Goal: Contribute content

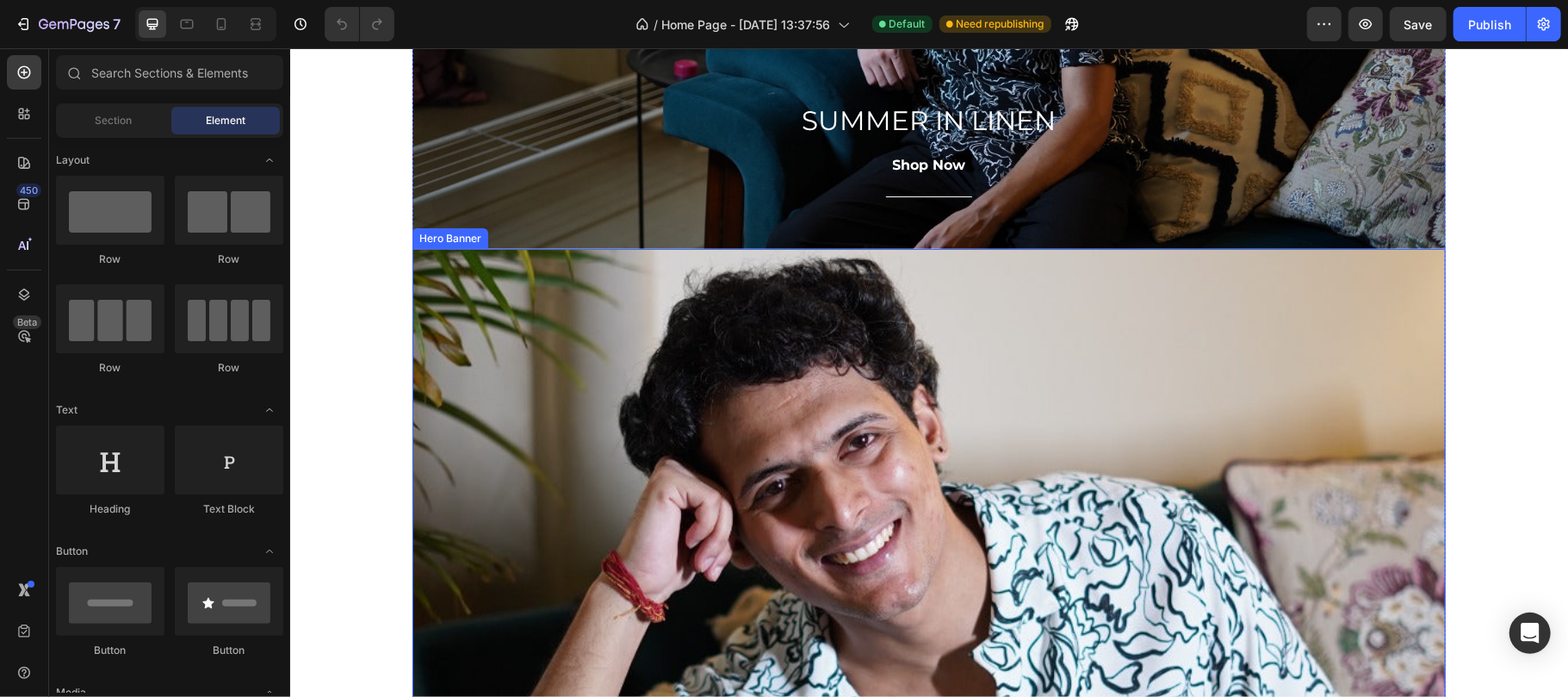
scroll to position [1341, 0]
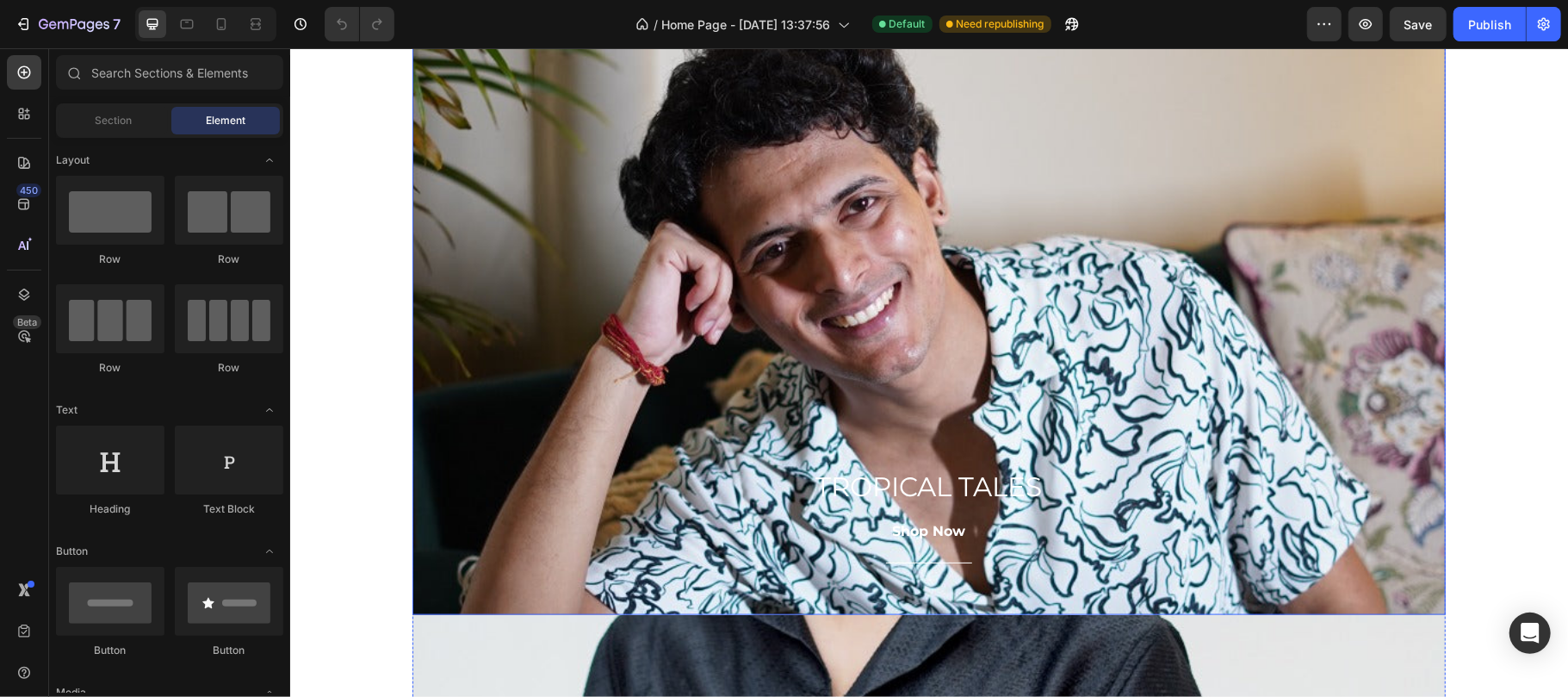
click at [834, 429] on div "Overlay" at bounding box center [928, 312] width 1033 height 603
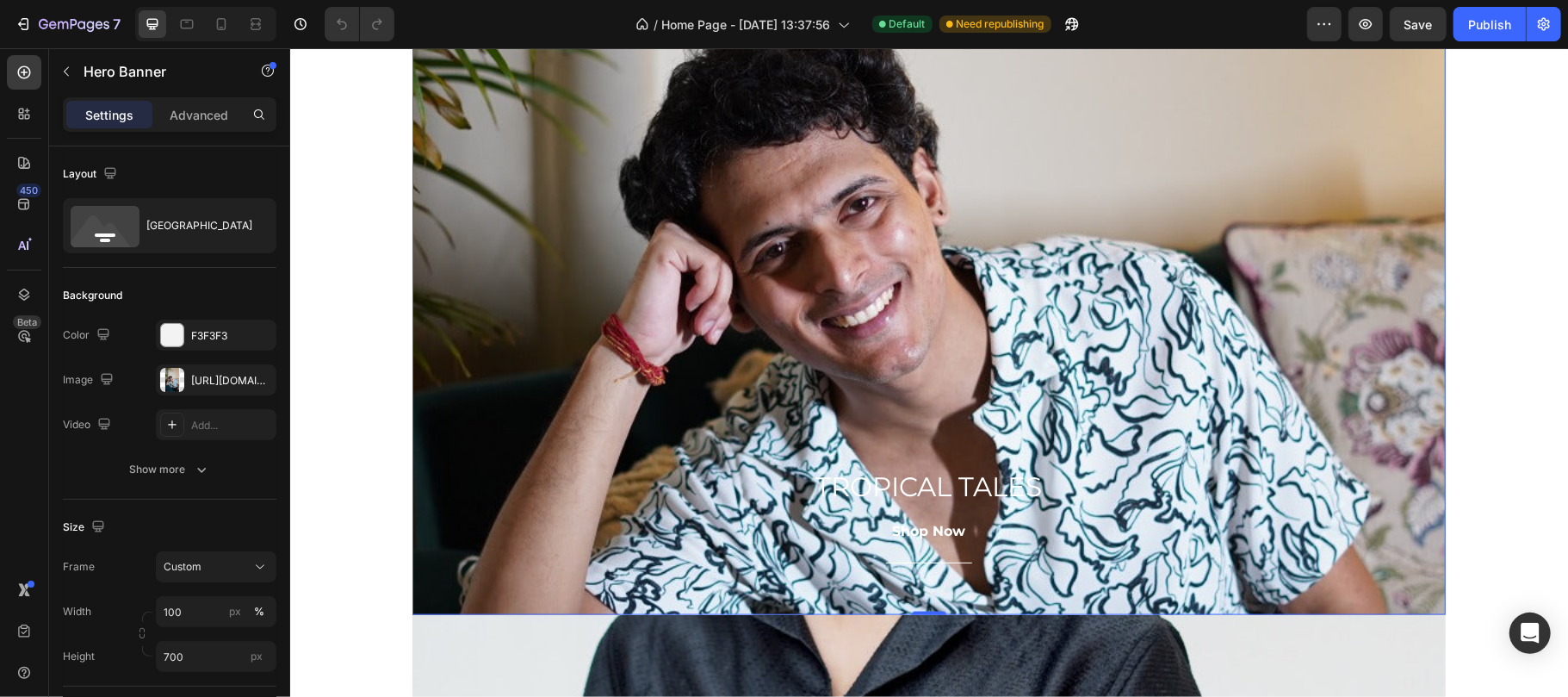
click at [800, 339] on div "Overlay" at bounding box center [928, 312] width 1033 height 603
click at [219, 382] on div "[URL][DOMAIN_NAME]" at bounding box center [216, 381] width 50 height 16
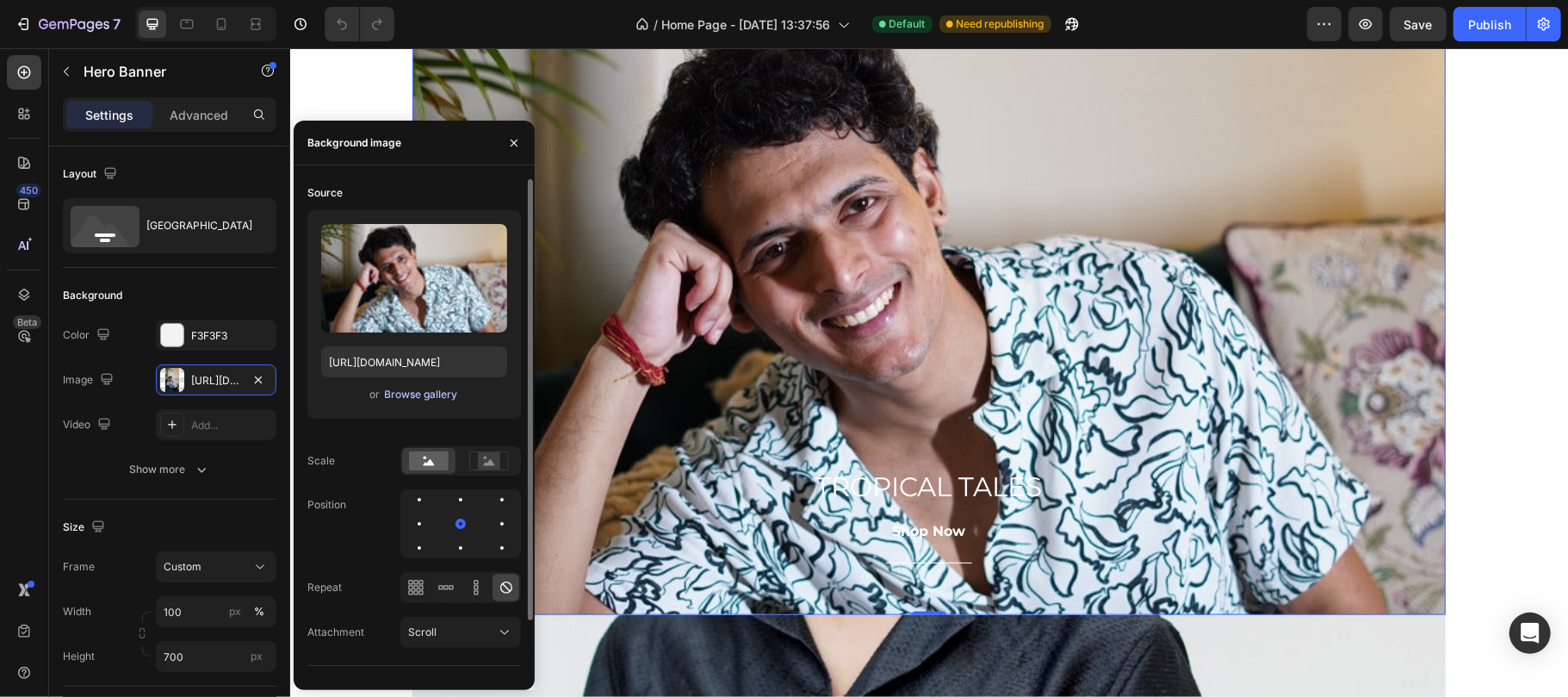
click at [402, 398] on div "Browse gallery" at bounding box center [421, 395] width 73 height 16
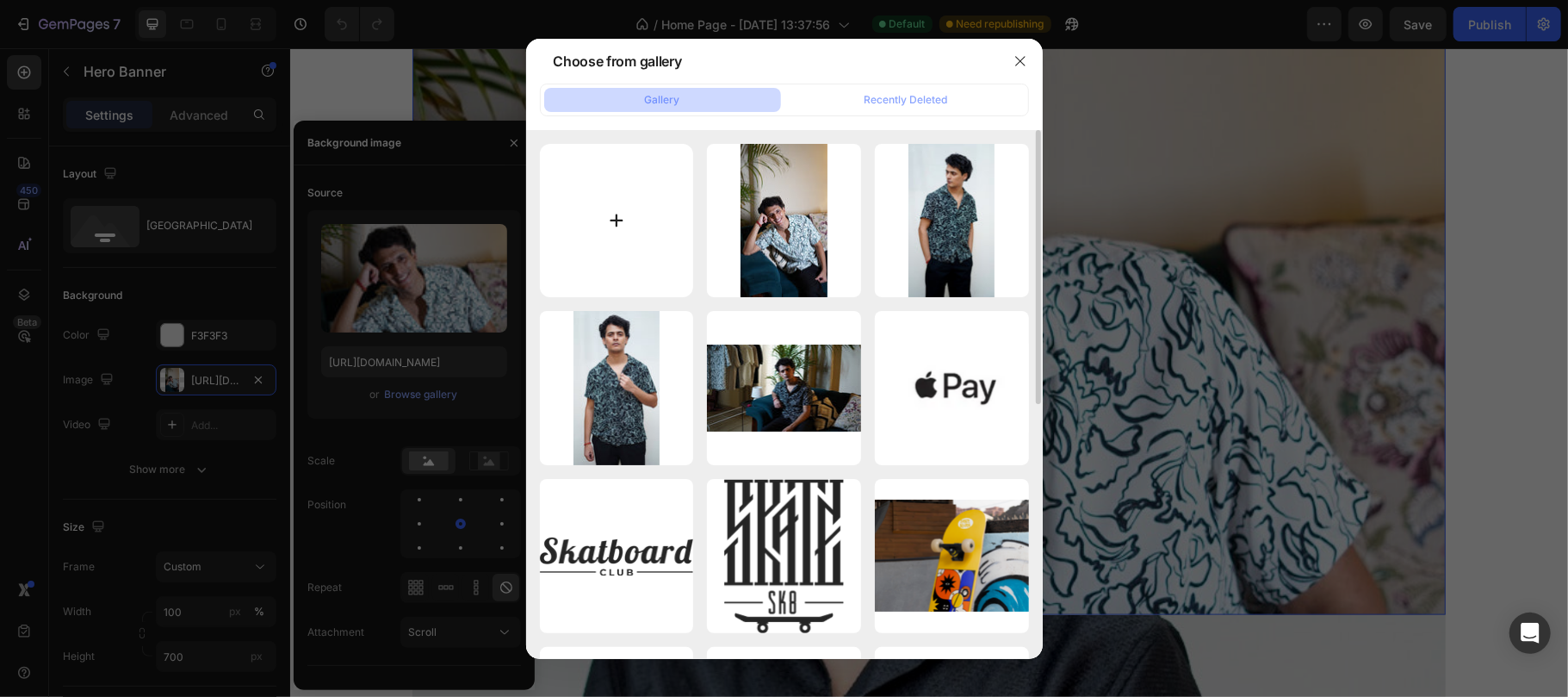
click at [618, 215] on input "file" at bounding box center [617, 221] width 154 height 154
type input "C:\fakepath\DSC05844.JPG"
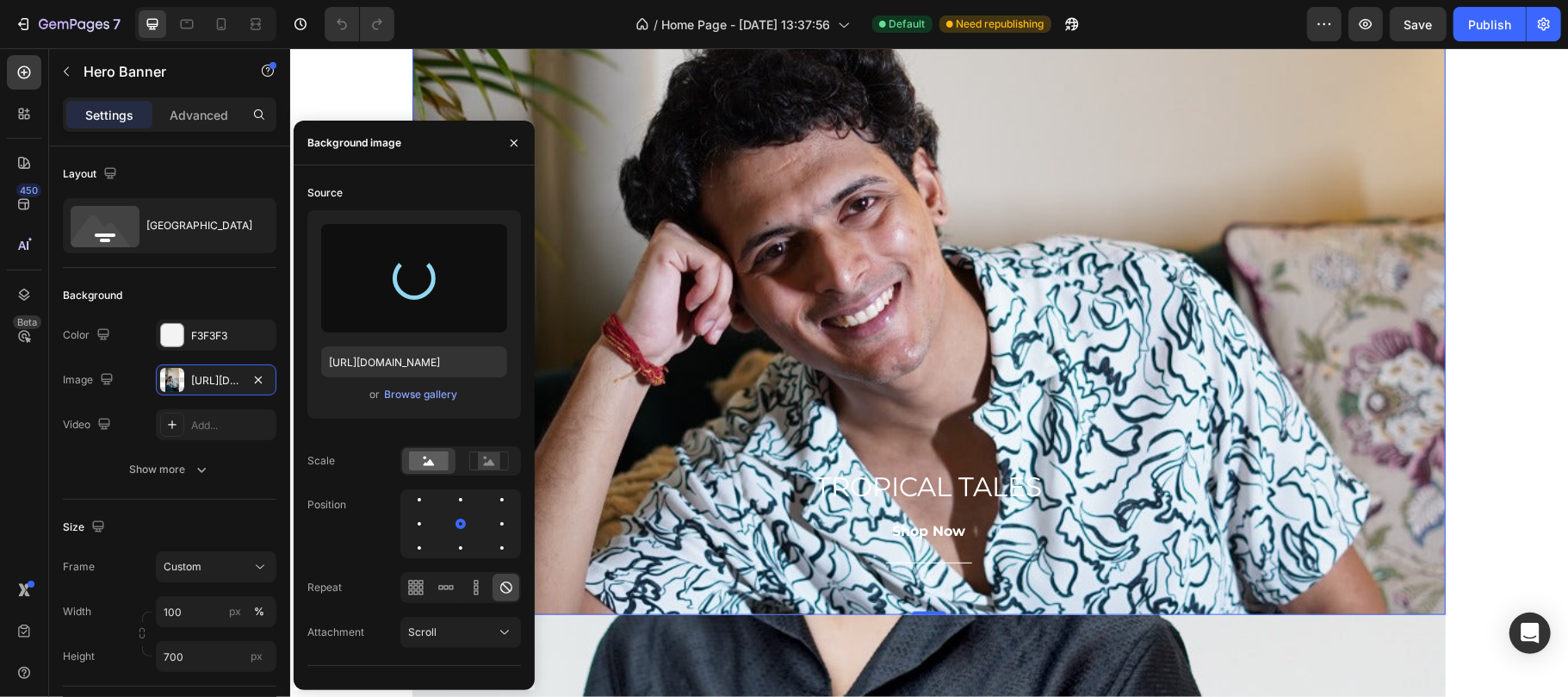
type input "[URL][DOMAIN_NAME]"
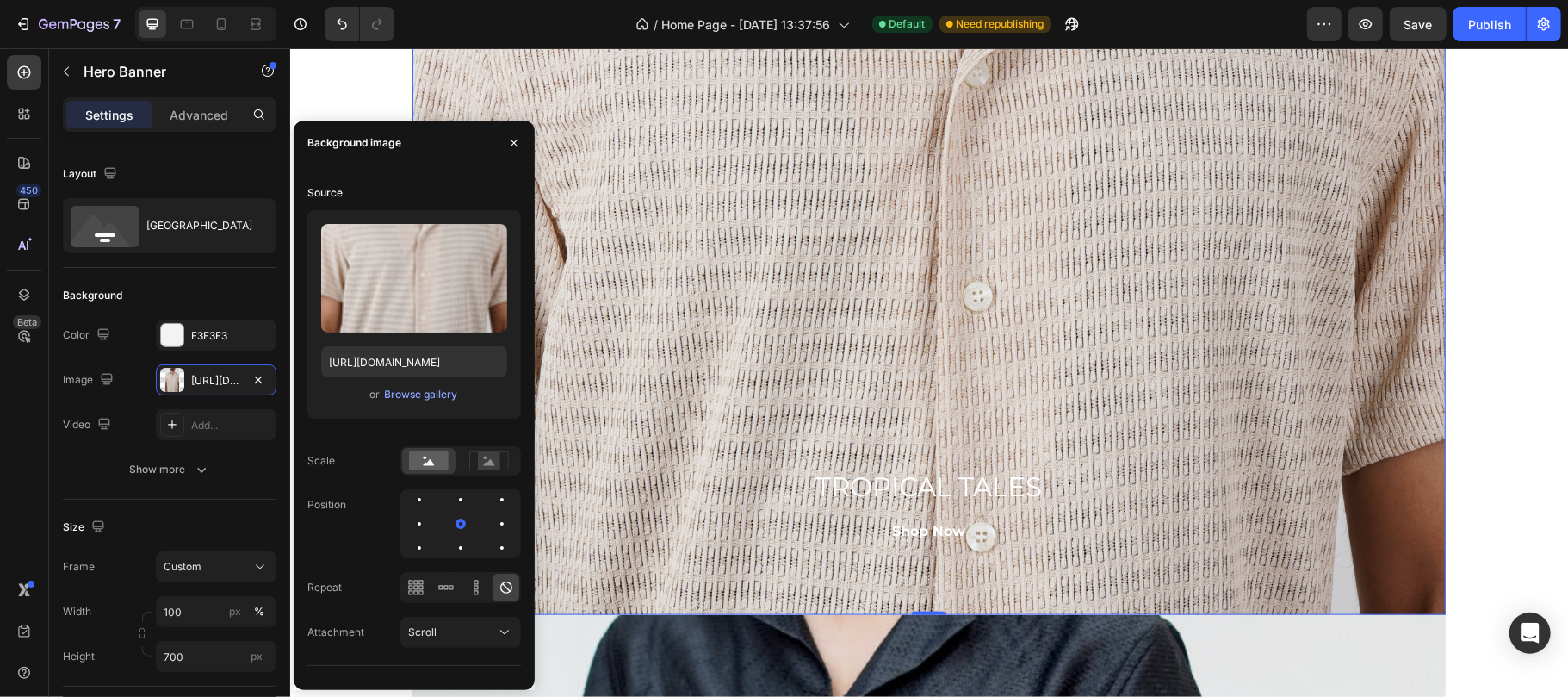
drag, startPoint x: 1502, startPoint y: 313, endPoint x: 1330, endPoint y: 348, distance: 175.5
click at [1502, 313] on div "SUMMER IN LINEN Heading Shop Now Button Title Line Row Hero Banner FREE SHIPPIN…" at bounding box center [928, 42] width 1278 height 2600
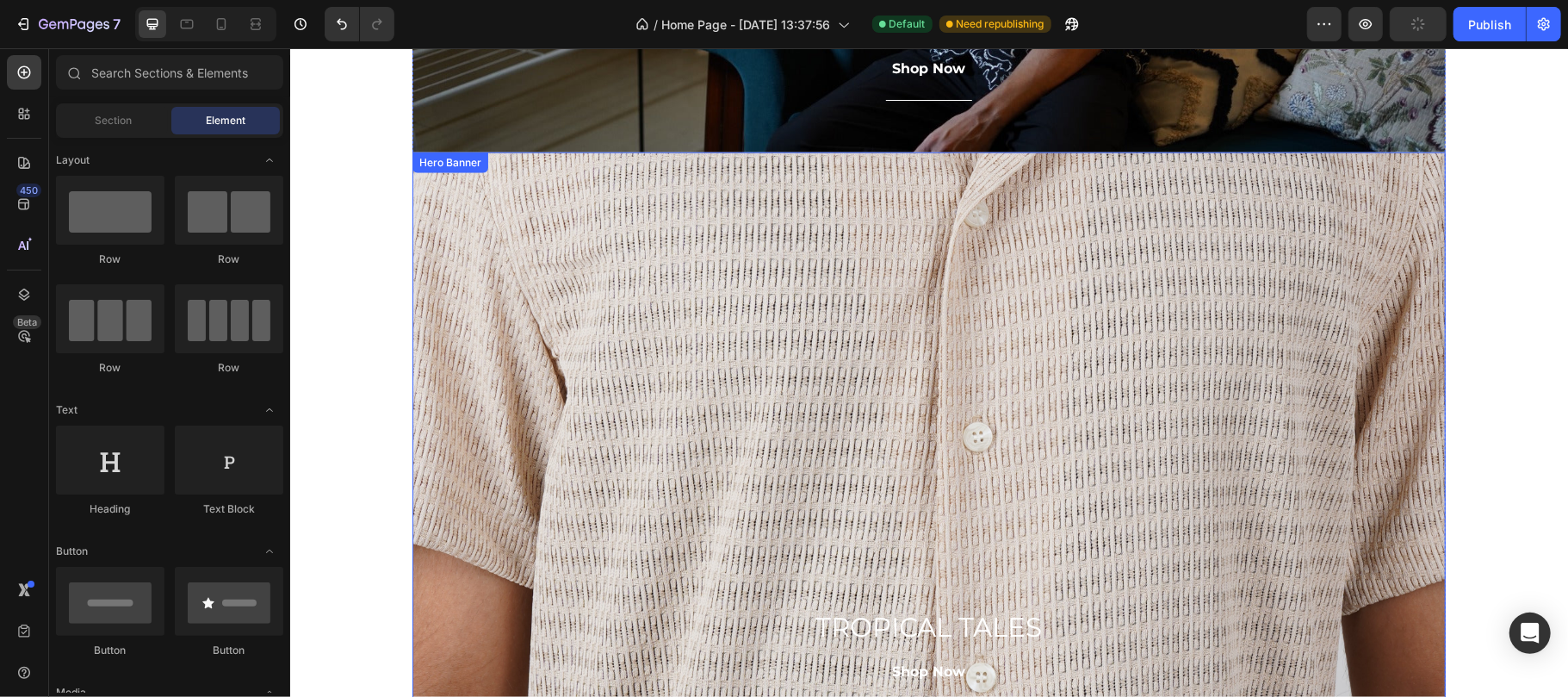
scroll to position [1225, 0]
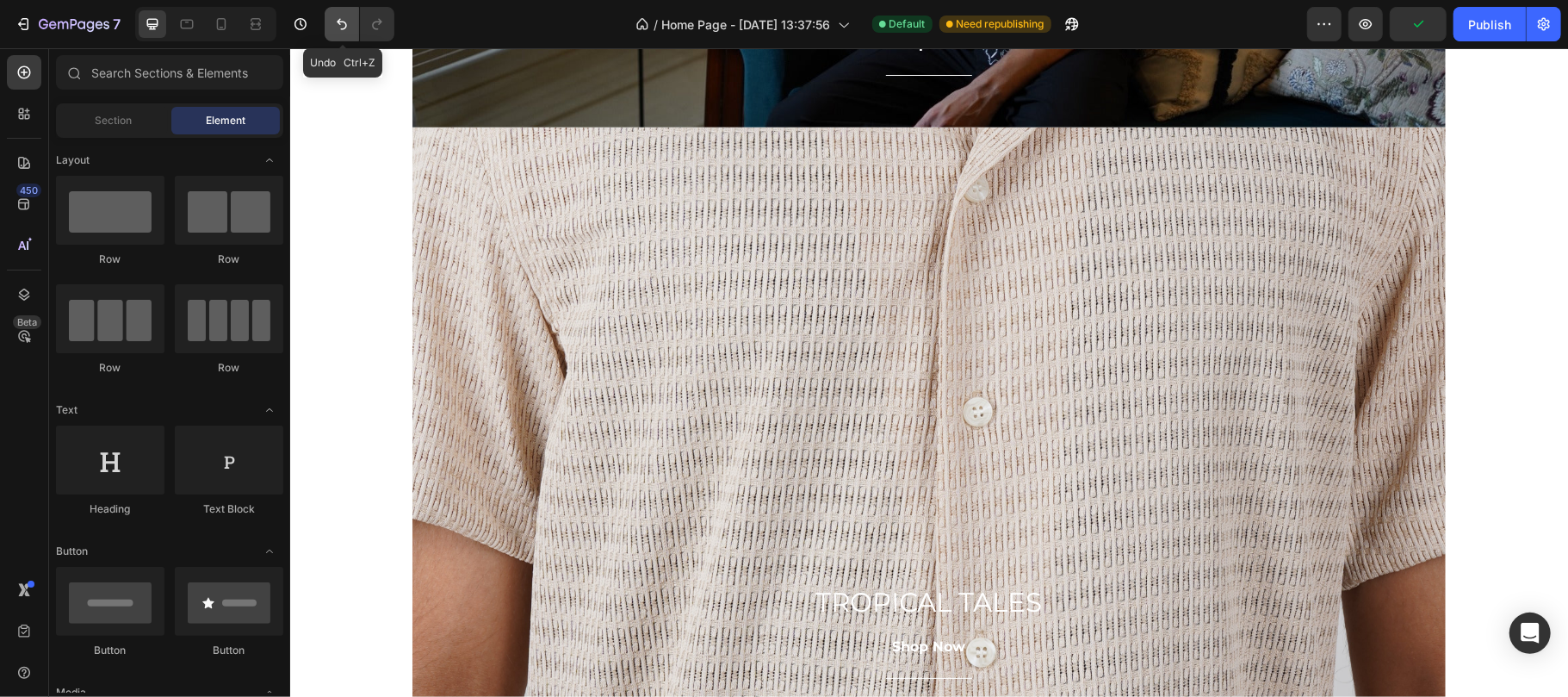
click at [328, 15] on button "Undo/Redo" at bounding box center [341, 24] width 35 height 35
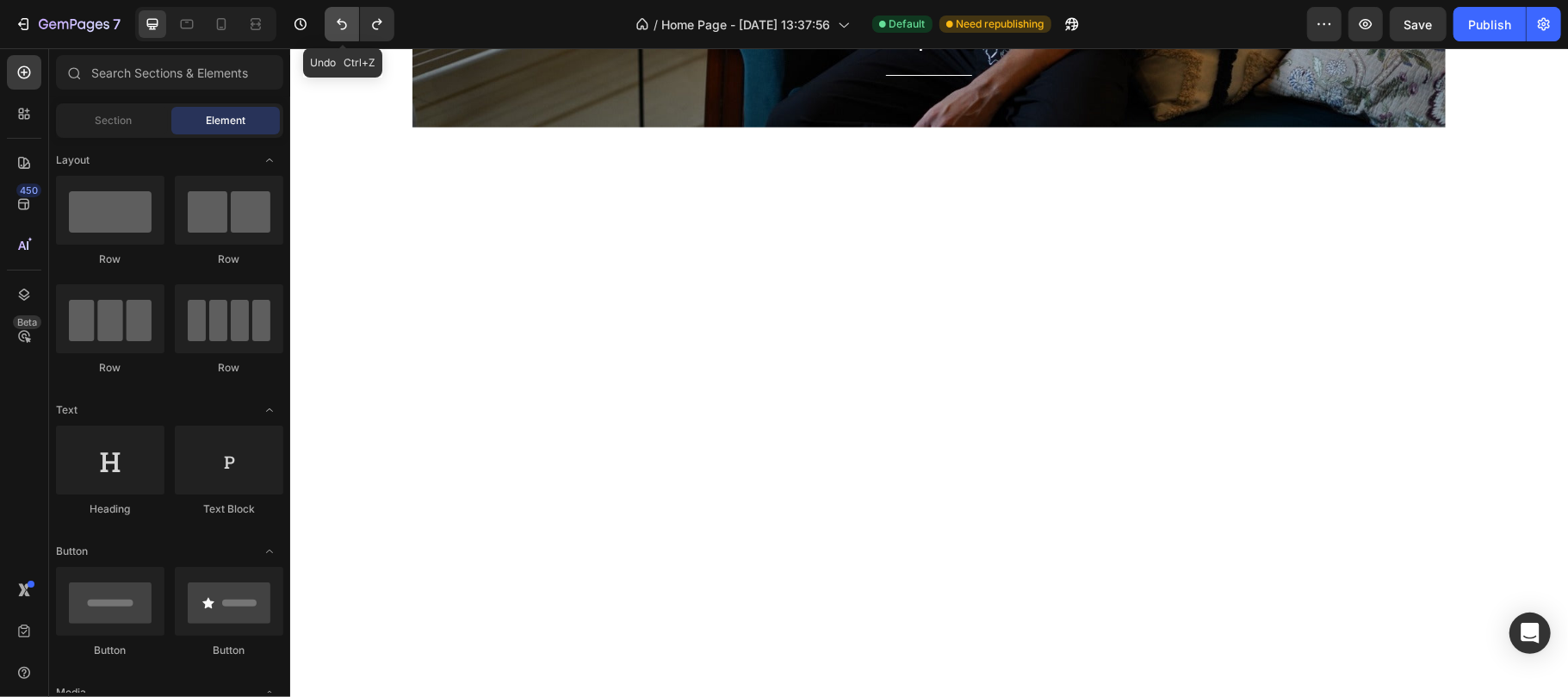
click at [346, 37] on button "Undo/Redo" at bounding box center [341, 24] width 35 height 35
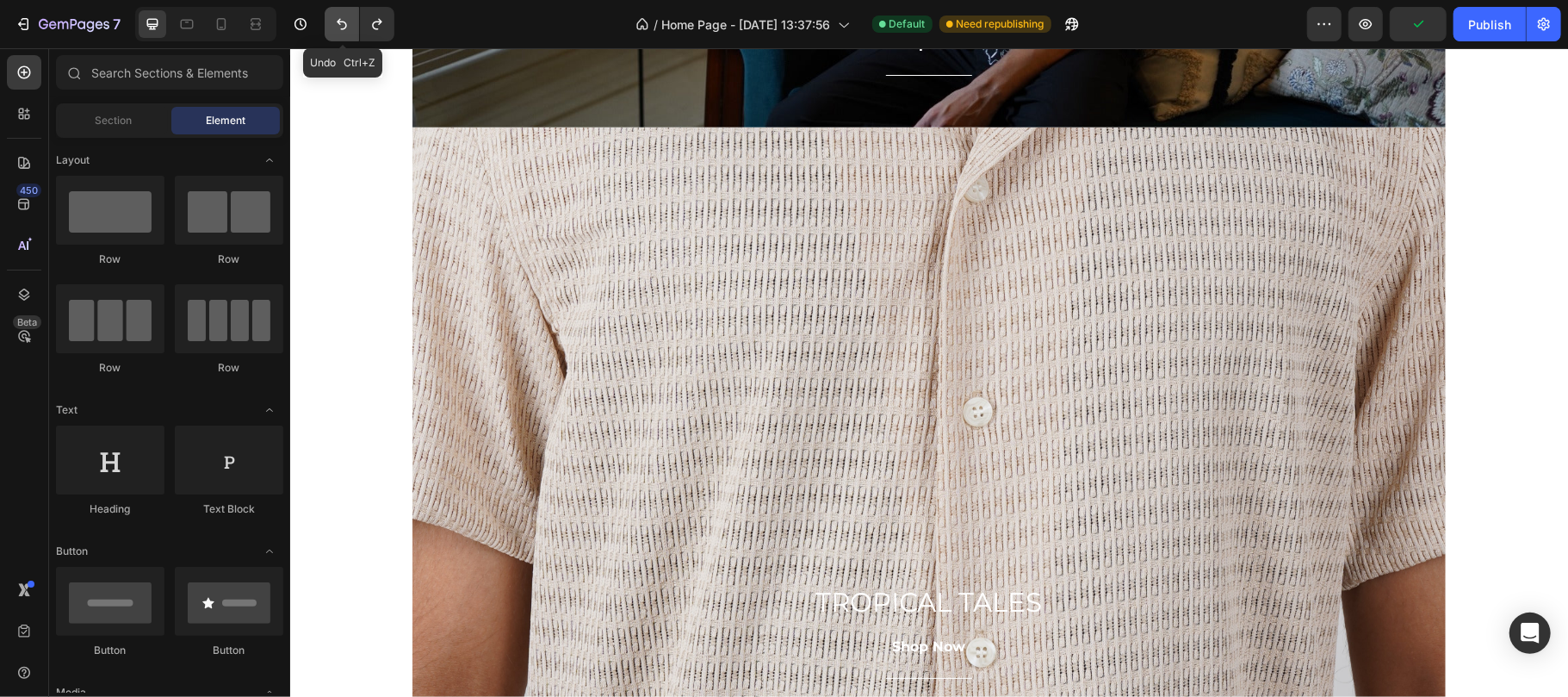
click at [347, 36] on button "Undo/Redo" at bounding box center [341, 24] width 35 height 35
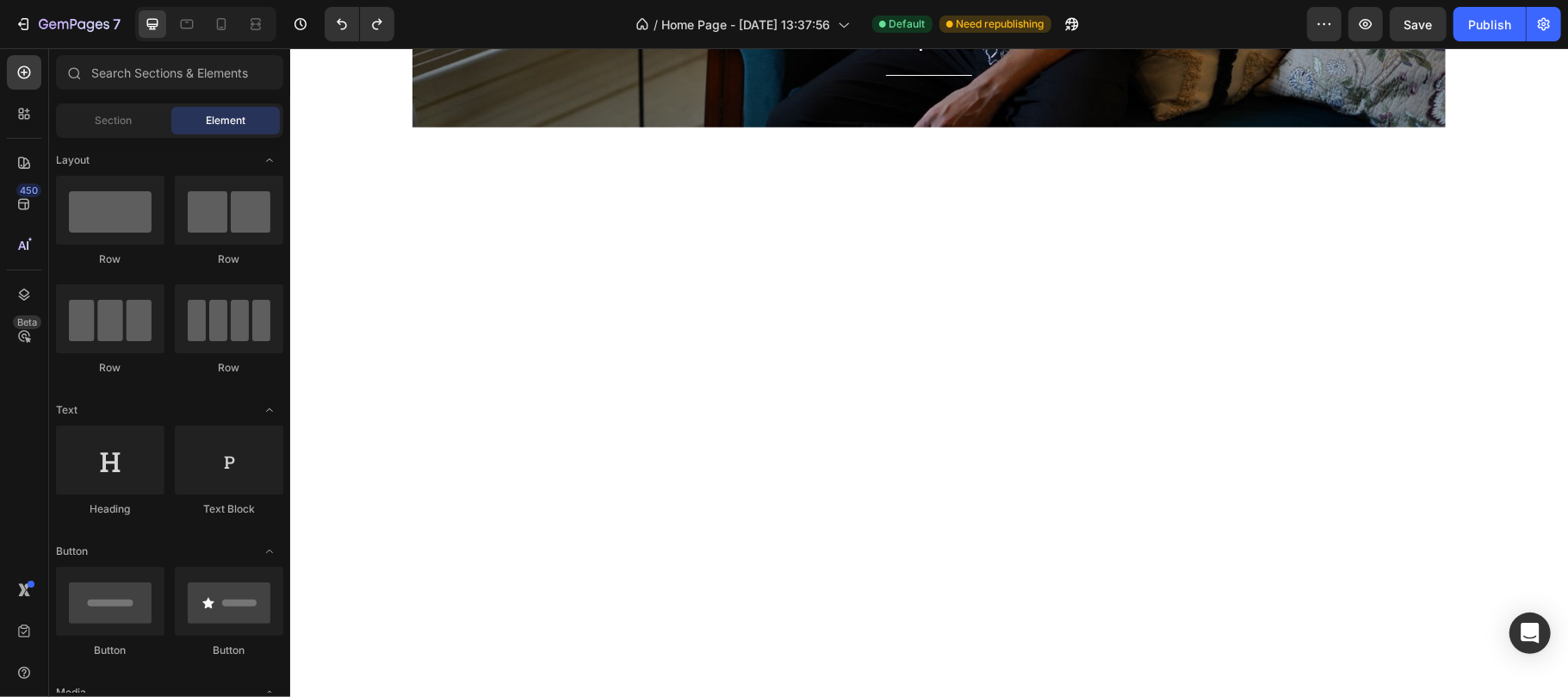
click at [344, 239] on div "SUMMER IN LINEN Heading Shop Now Button Title Line Row Hero Banner FREE SHIPPIN…" at bounding box center [928, 158] width 1278 height 2600
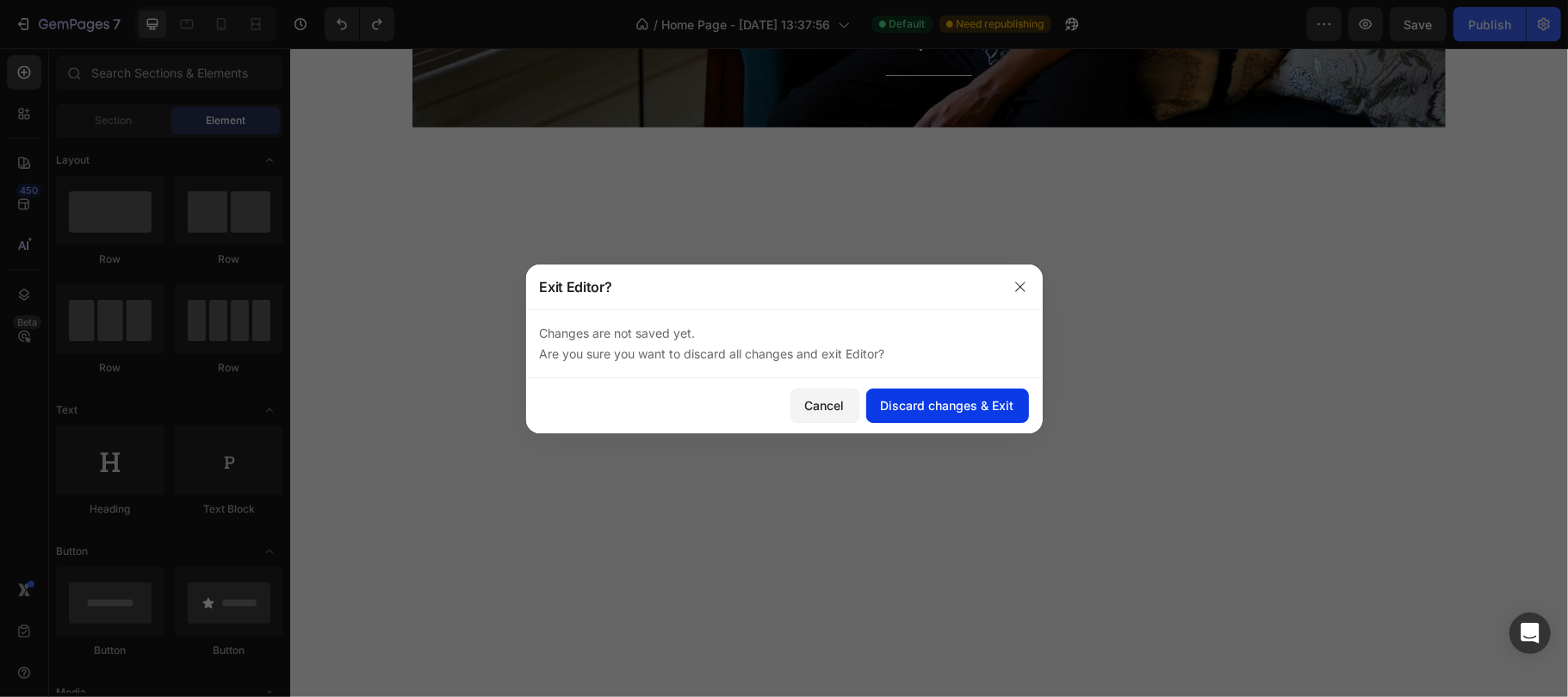
click at [925, 412] on div "Discard changes & Exit" at bounding box center [947, 405] width 133 height 18
